Goal: Task Accomplishment & Management: Complete application form

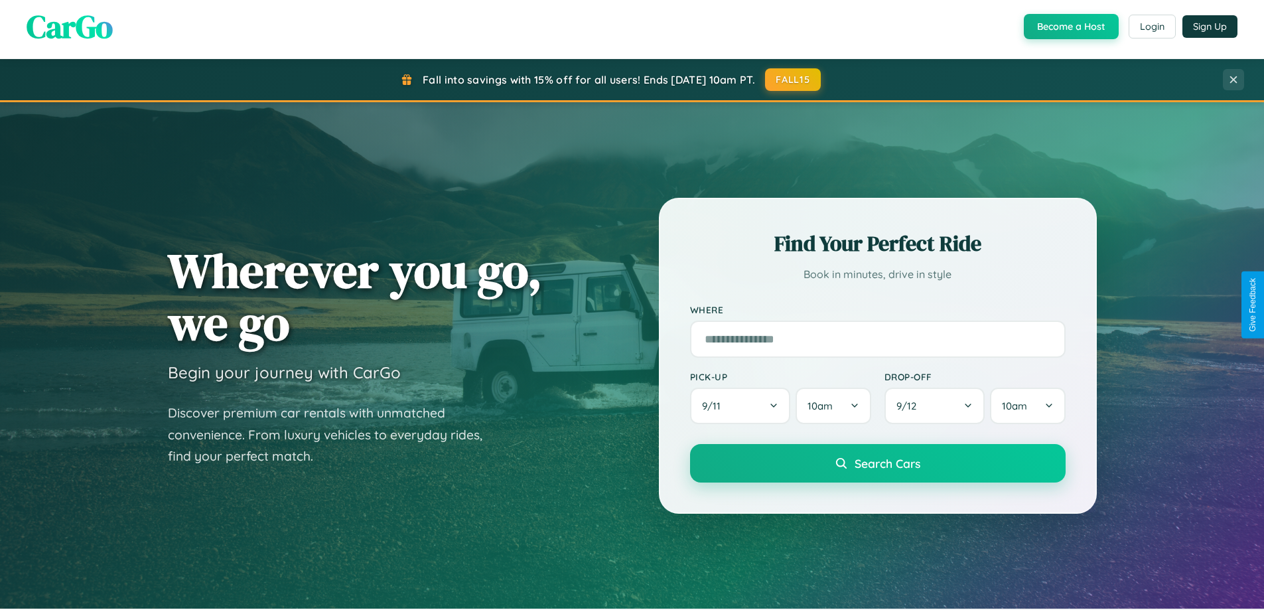
scroll to position [913, 0]
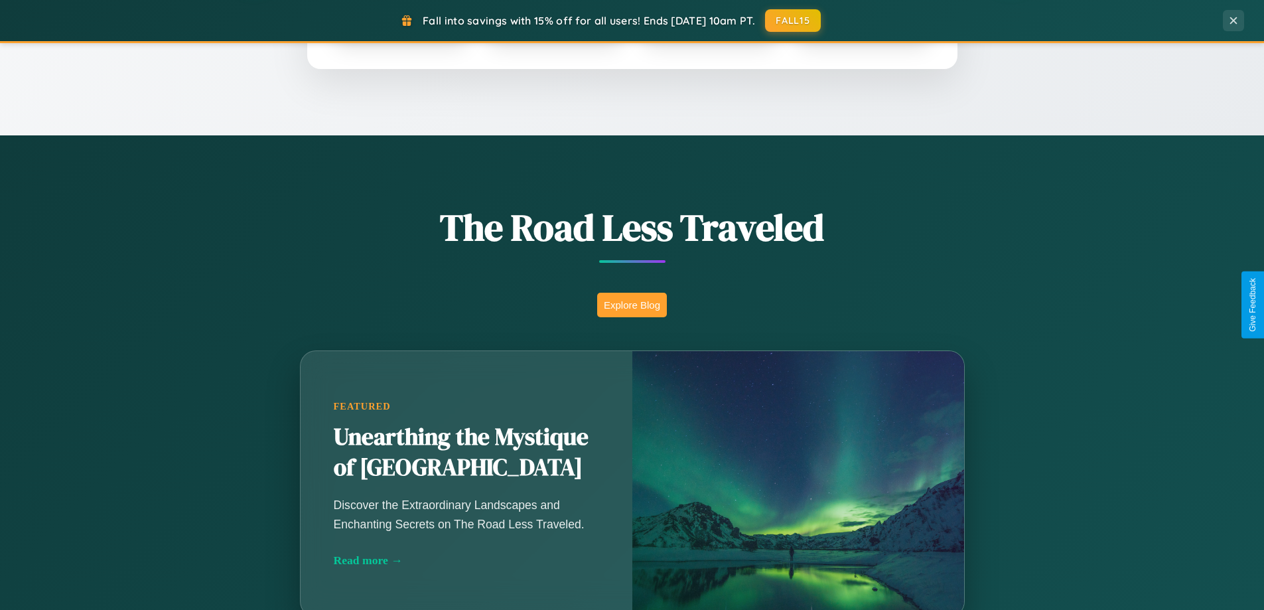
click at [631, 304] on button "Explore Blog" at bounding box center [632, 305] width 70 height 25
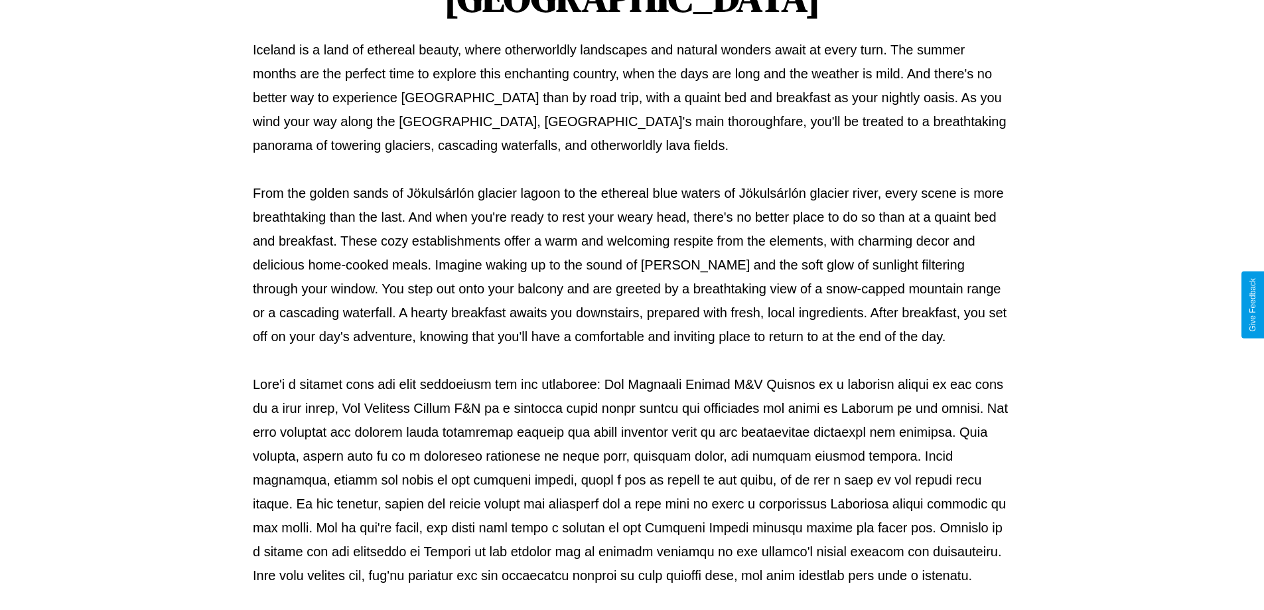
scroll to position [429, 0]
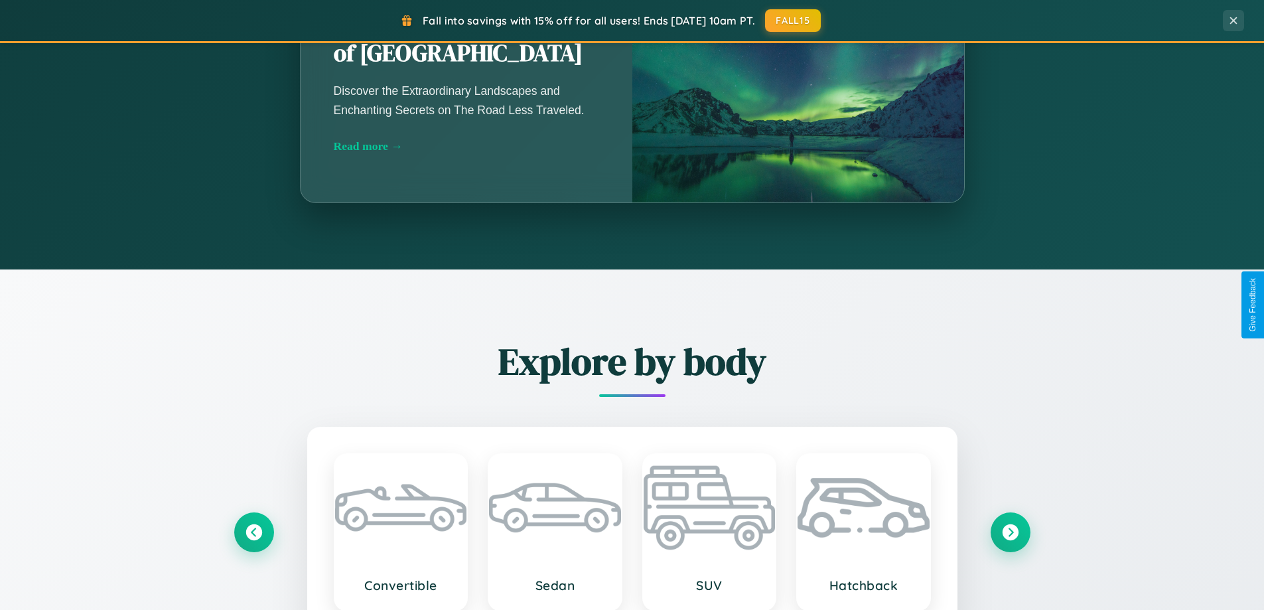
scroll to position [2131, 0]
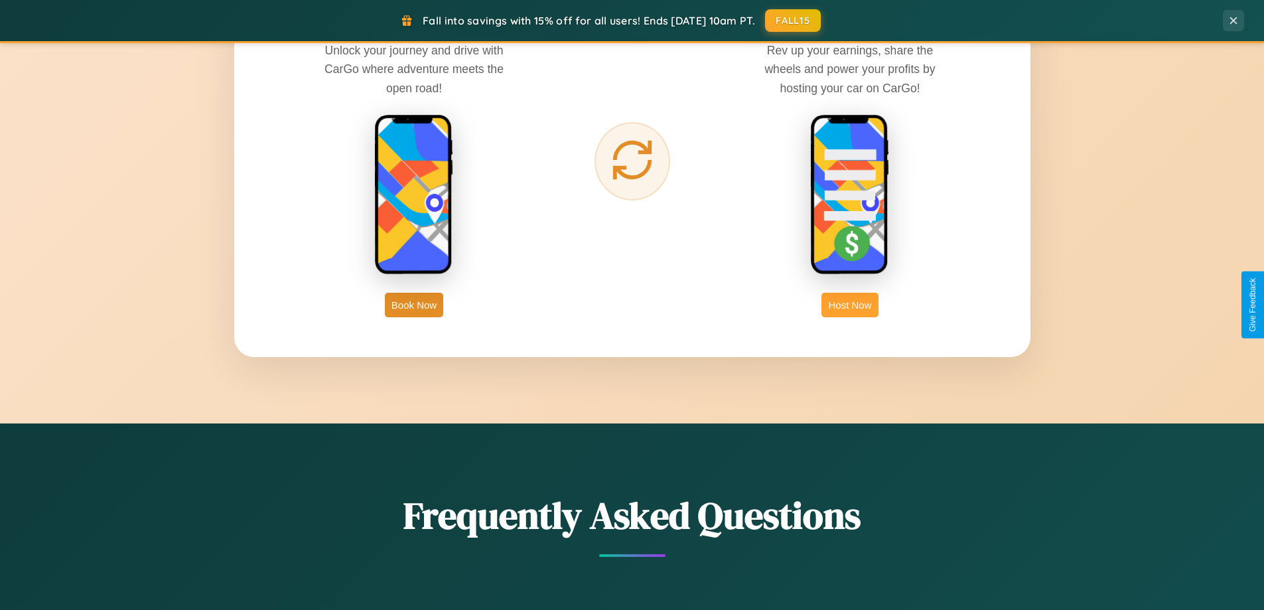
click at [850, 304] on button "Host Now" at bounding box center [849, 305] width 56 height 25
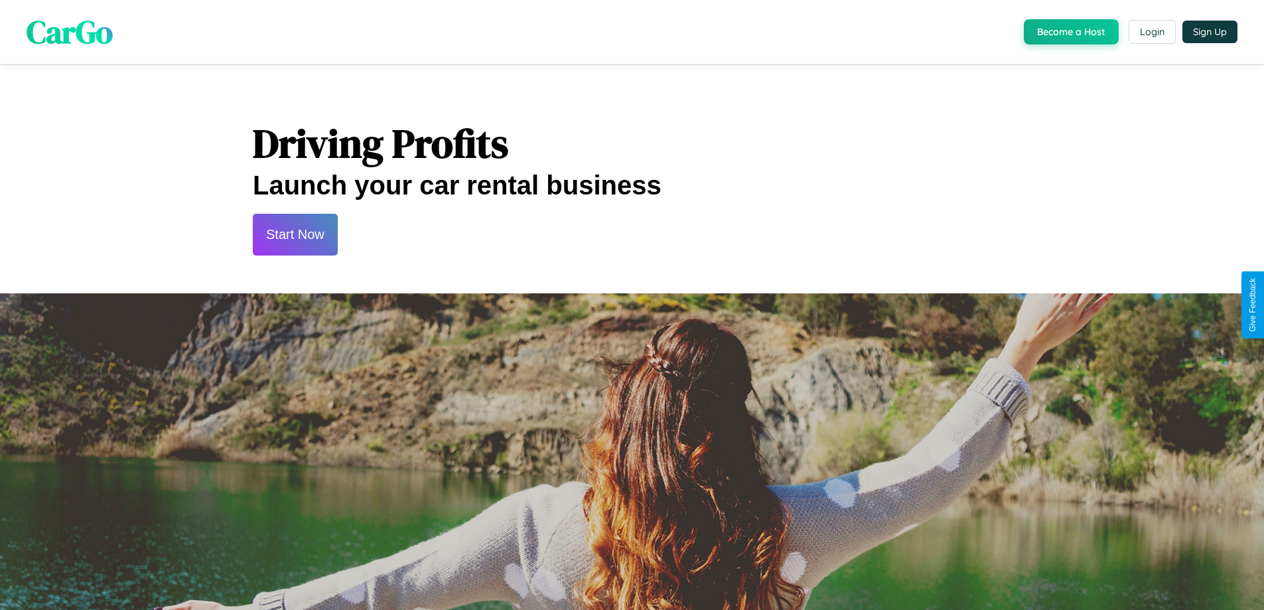
click at [295, 234] on button "Start Now" at bounding box center [295, 235] width 85 height 42
